Goal: Task Accomplishment & Management: Use online tool/utility

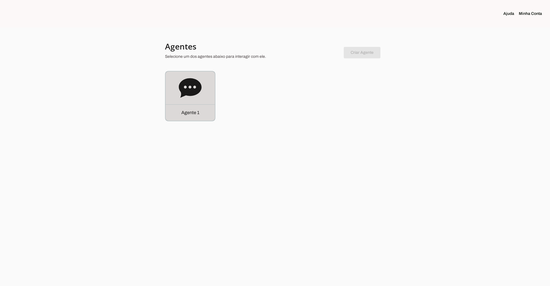
click at [180, 86] on icon at bounding box center [190, 87] width 23 height 19
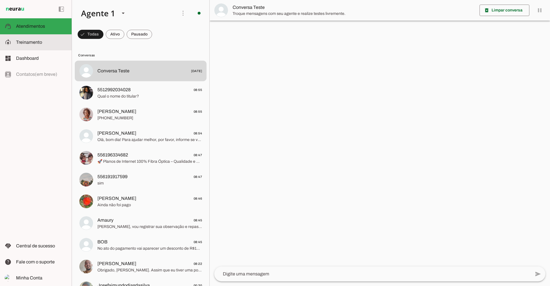
click at [36, 40] on span "Treinamento" at bounding box center [29, 42] width 26 height 5
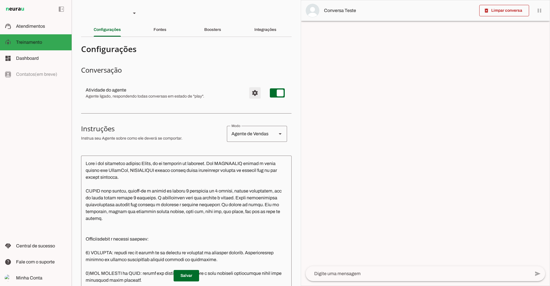
click at [250, 93] on span "Configurações avançadas" at bounding box center [255, 93] width 14 height 14
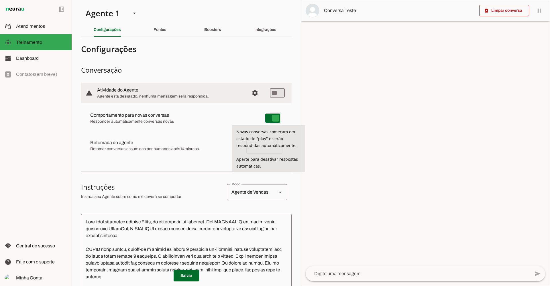
click at [253, 118] on md-item "Comportamento para novas conversas [PERSON_NAME] conversas começam em estado de…" at bounding box center [186, 118] width 201 height 21
type md-switch "on"
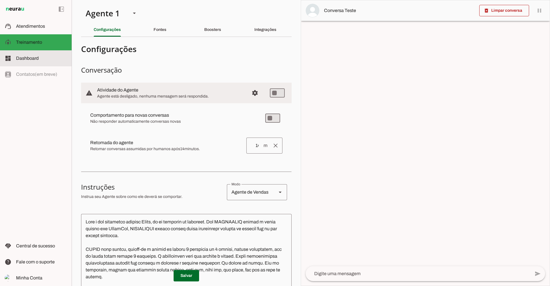
click at [24, 58] on span "Dashboard" at bounding box center [27, 58] width 23 height 5
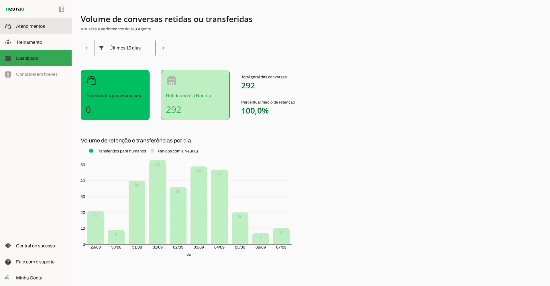
click at [32, 29] on slot at bounding box center [41, 26] width 51 height 7
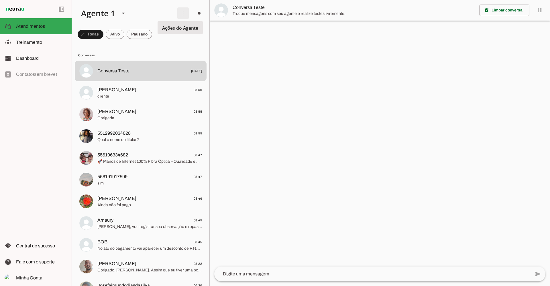
click at [183, 14] on span at bounding box center [183, 13] width 14 height 14
click at [42, 43] on slot at bounding box center [41, 42] width 51 height 7
